Goal: Task Accomplishment & Management: Manage account settings

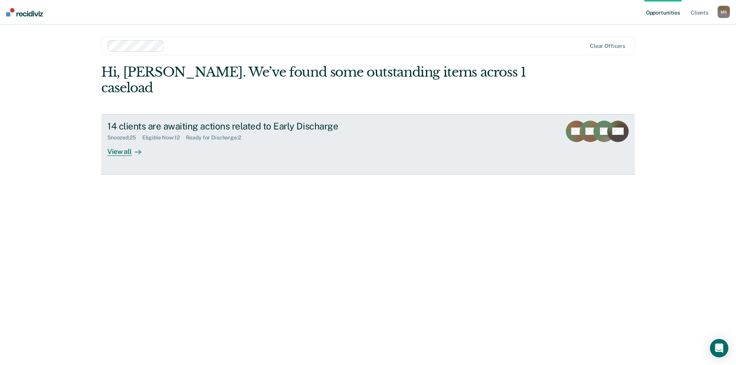
click at [128, 141] on div "View all" at bounding box center [128, 148] width 43 height 15
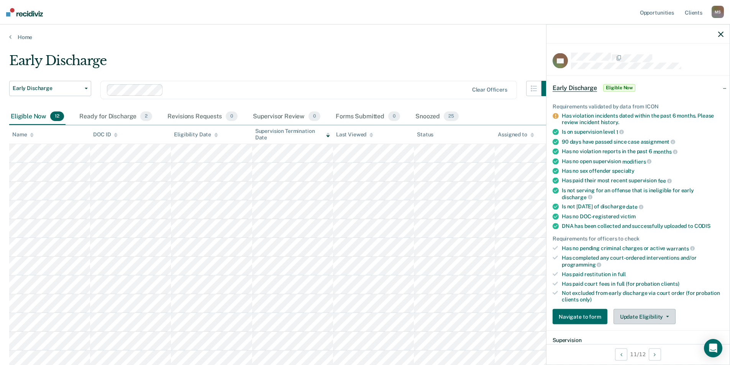
click at [651, 321] on button "Update Eligibility" at bounding box center [644, 316] width 62 height 15
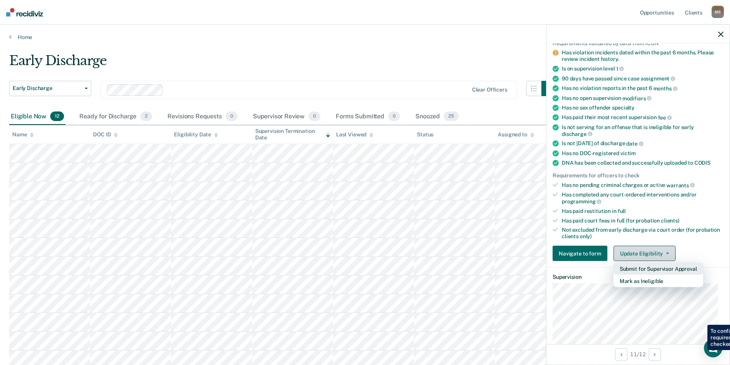
scroll to position [77, 0]
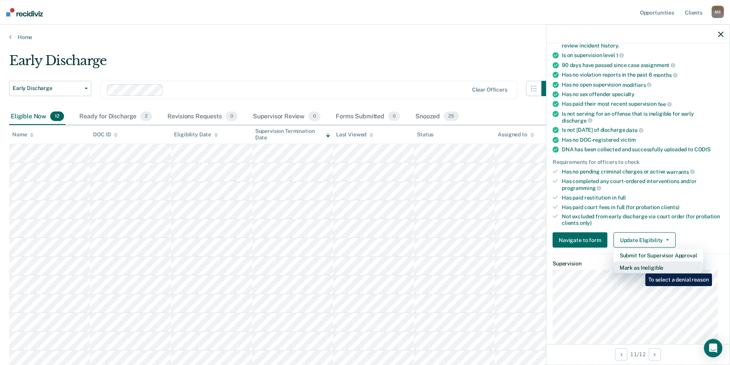
click at [639, 268] on button "Mark as Ineligible" at bounding box center [658, 268] width 90 height 12
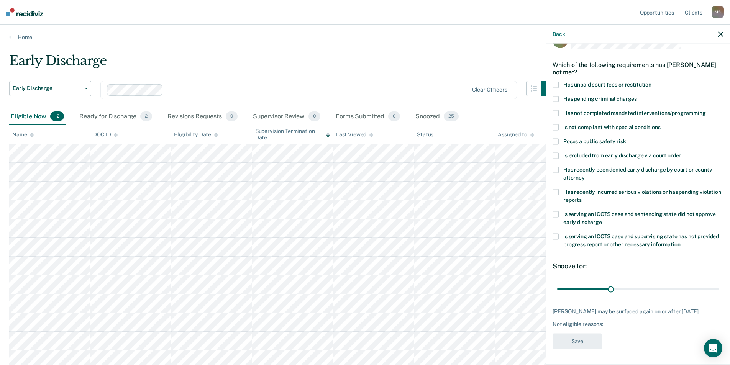
click at [556, 96] on span at bounding box center [556, 99] width 6 height 6
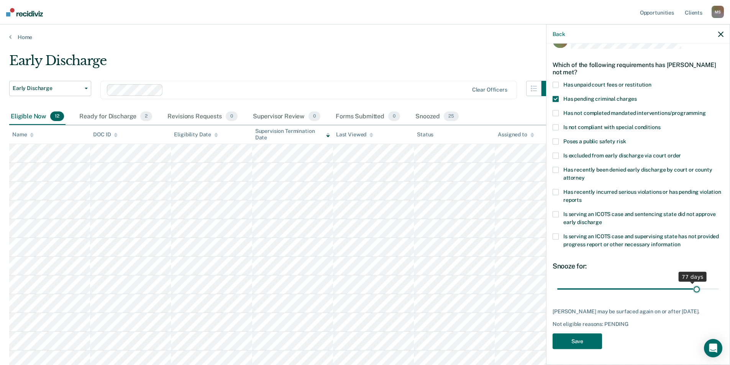
scroll to position [19, 0]
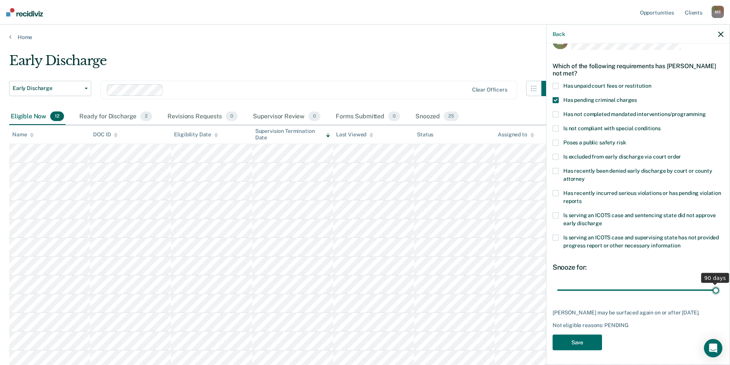
drag, startPoint x: 609, startPoint y: 284, endPoint x: 718, endPoint y: 286, distance: 109.6
type input "90"
click at [718, 286] on input "range" at bounding box center [638, 290] width 162 height 13
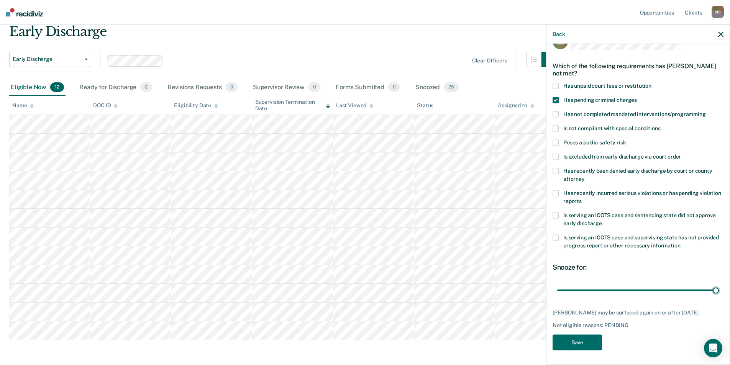
scroll to position [59, 0]
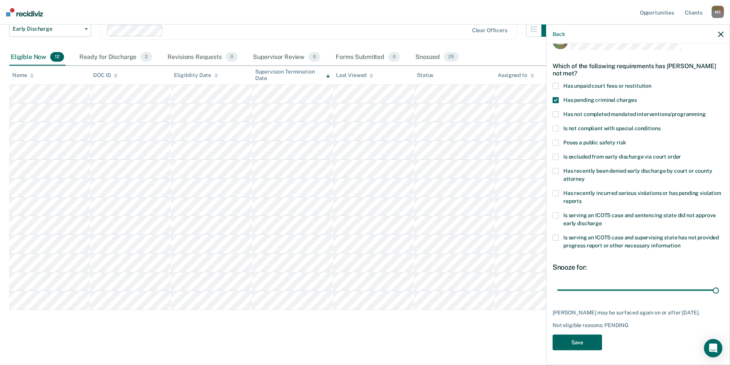
click at [574, 343] on button "Save" at bounding box center [577, 343] width 49 height 16
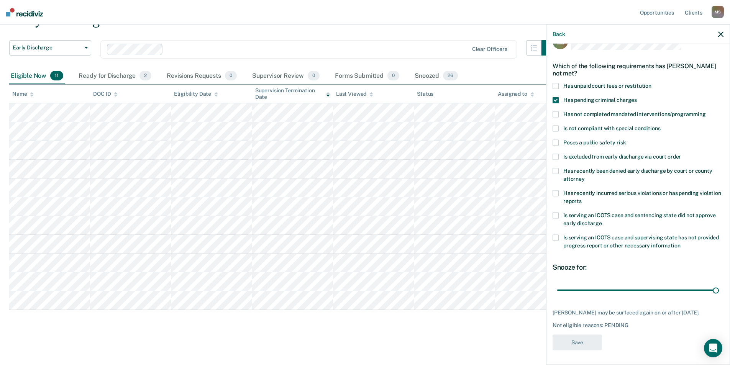
scroll to position [41, 0]
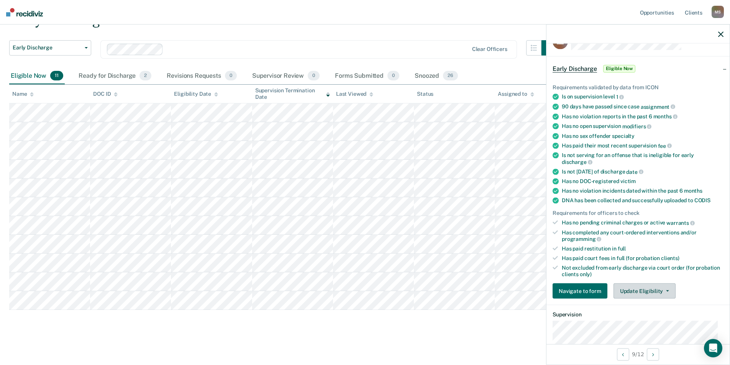
click at [629, 293] on button "Update Eligibility" at bounding box center [644, 291] width 62 height 15
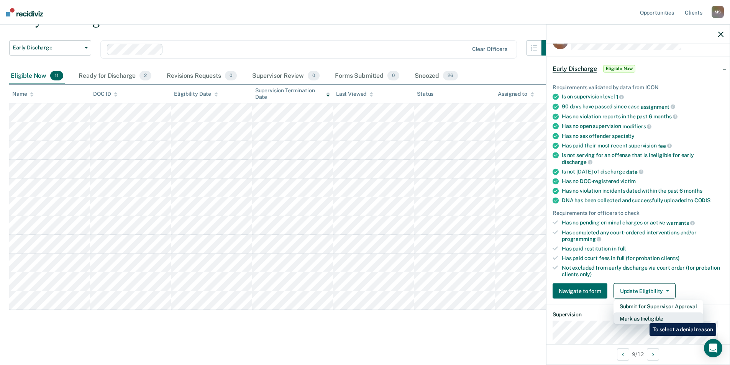
click at [644, 318] on button "Mark as Ineligible" at bounding box center [658, 319] width 90 height 12
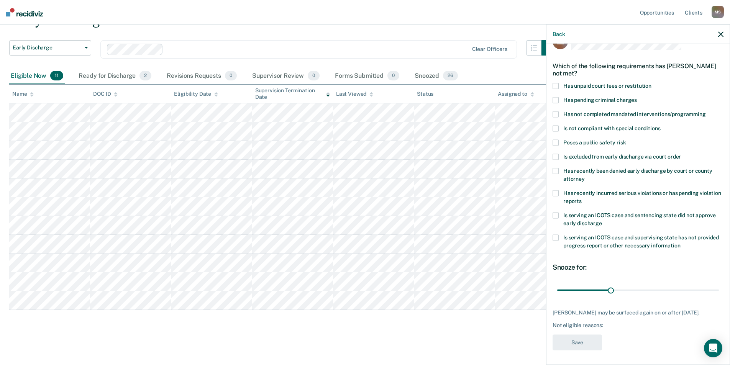
click at [555, 100] on span at bounding box center [556, 100] width 6 height 6
click at [556, 116] on span at bounding box center [556, 114] width 6 height 6
click at [556, 213] on span at bounding box center [556, 216] width 6 height 6
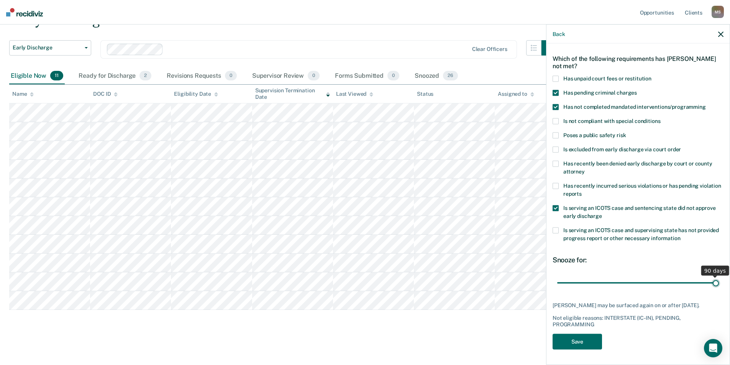
drag, startPoint x: 610, startPoint y: 278, endPoint x: 728, endPoint y: 282, distance: 118.5
type input "90"
click at [719, 282] on input "range" at bounding box center [638, 282] width 162 height 13
click at [589, 336] on button "Save" at bounding box center [577, 342] width 49 height 16
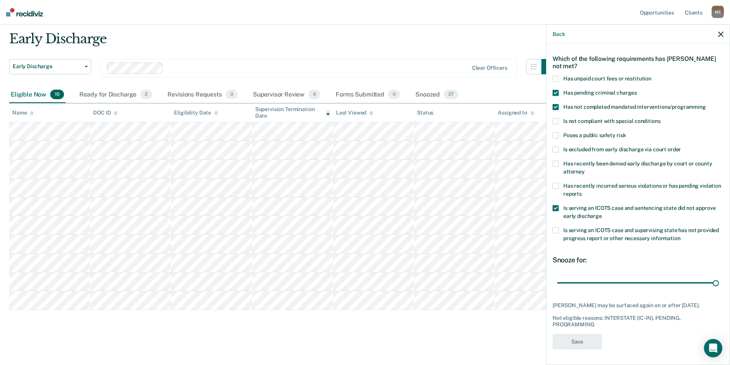
scroll to position [22, 0]
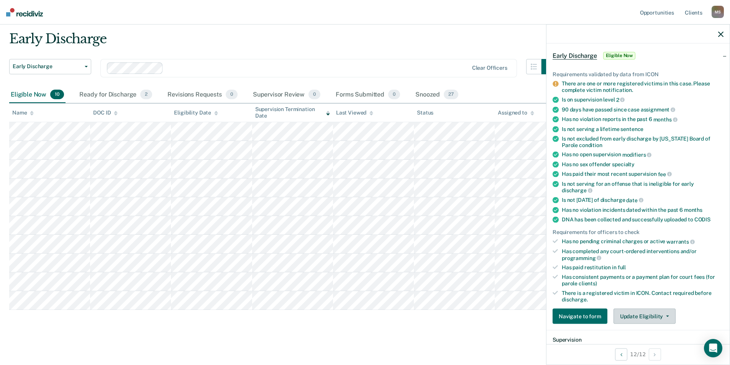
click at [621, 316] on button "Update Eligibility" at bounding box center [644, 316] width 62 height 15
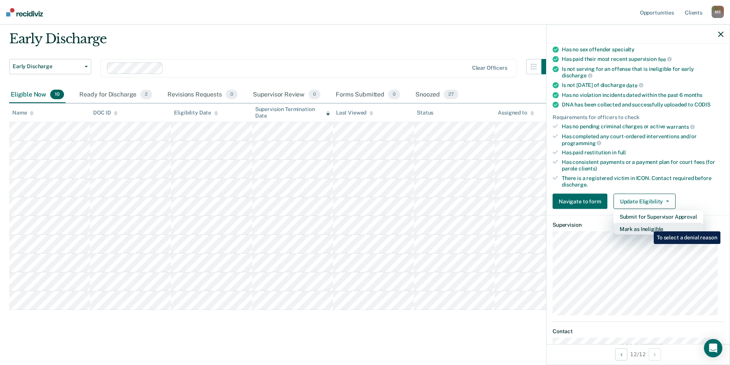
click at [648, 225] on button "Mark as Ineligible" at bounding box center [658, 229] width 90 height 12
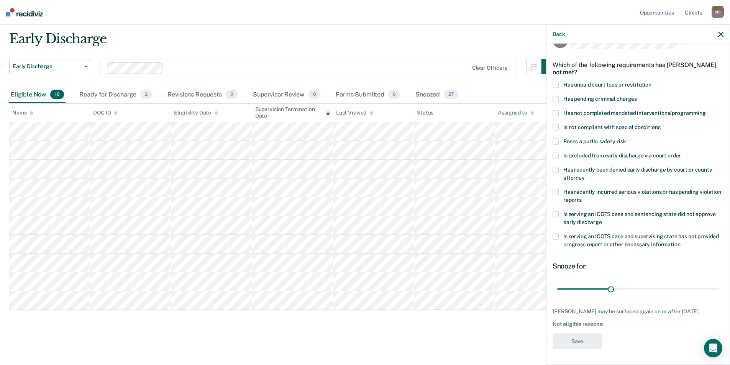
click at [554, 82] on span at bounding box center [556, 85] width 6 height 6
click at [584, 344] on button "Save" at bounding box center [577, 342] width 49 height 16
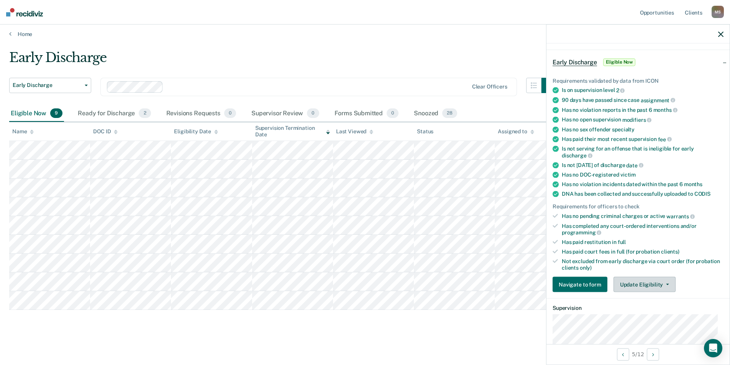
click at [640, 282] on button "Update Eligibility" at bounding box center [644, 284] width 62 height 15
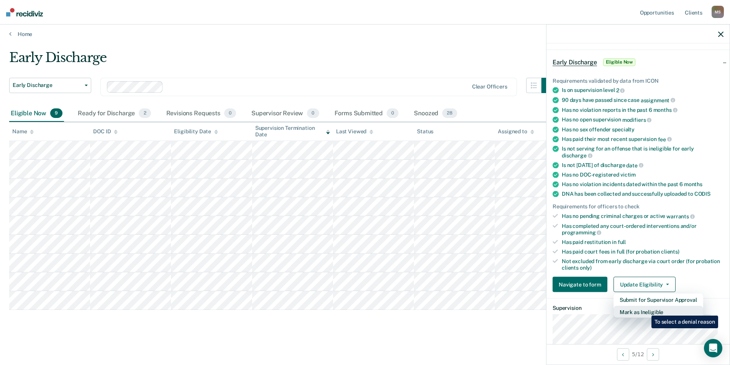
click at [646, 310] on button "Mark as Ineligible" at bounding box center [658, 312] width 90 height 12
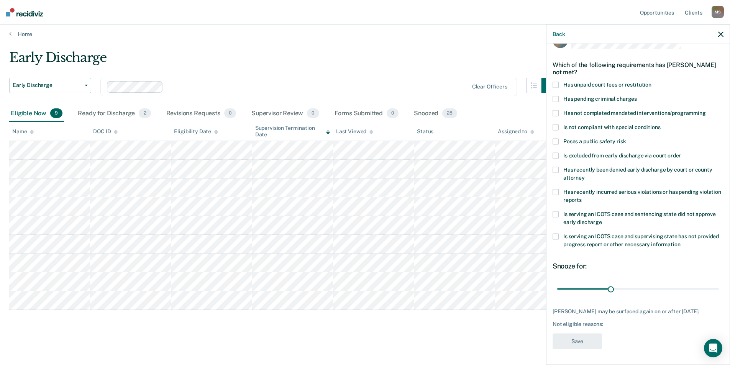
click at [554, 82] on span at bounding box center [556, 85] width 6 height 6
click at [654, 282] on input "range" at bounding box center [638, 288] width 162 height 13
click at [659, 282] on input "range" at bounding box center [638, 288] width 162 height 13
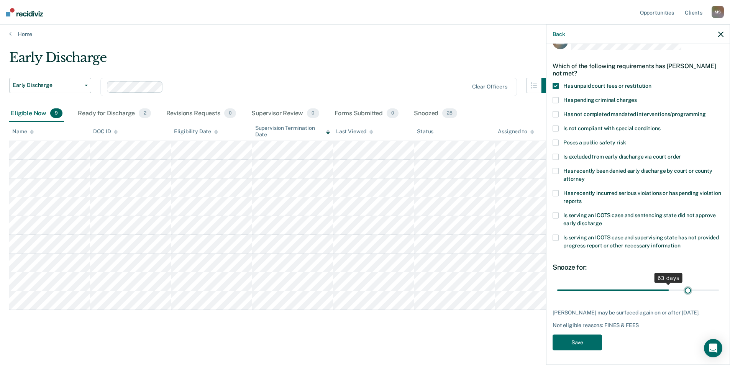
scroll to position [26, 0]
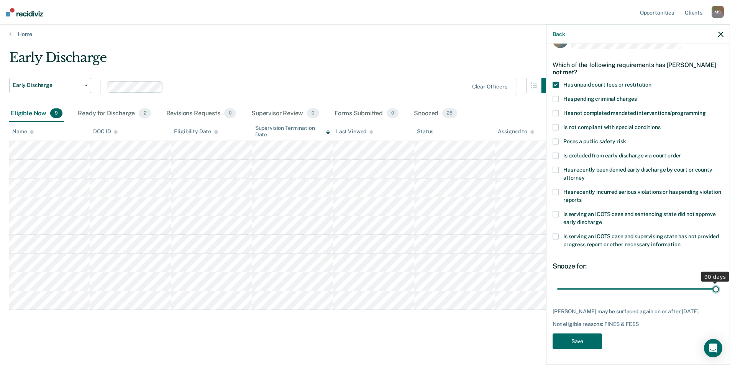
drag, startPoint x: 660, startPoint y: 290, endPoint x: 711, endPoint y: 279, distance: 52.2
type input "90"
click at [711, 282] on input "range" at bounding box center [638, 288] width 162 height 13
click at [579, 344] on button "Save" at bounding box center [577, 342] width 49 height 16
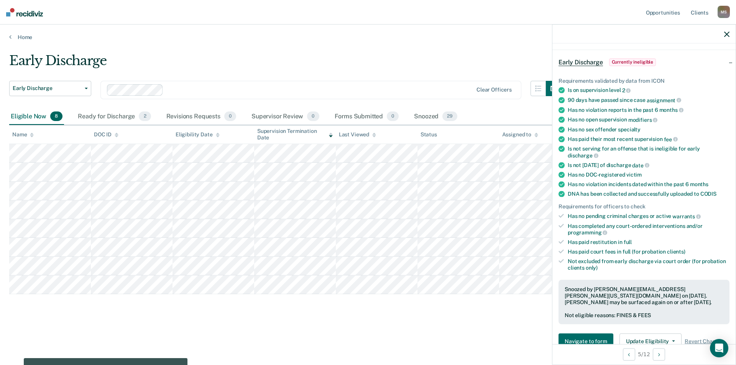
scroll to position [0, 0]
